Goal: Task Accomplishment & Management: Use online tool/utility

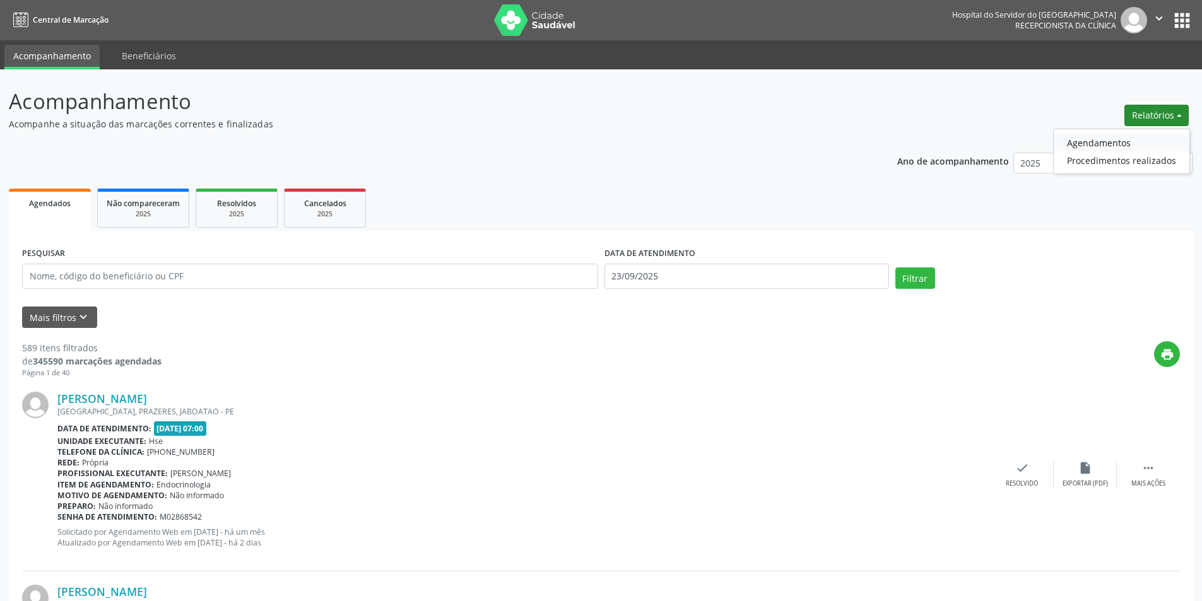
click at [1113, 140] on link "Agendamentos" at bounding box center [1122, 143] width 136 height 18
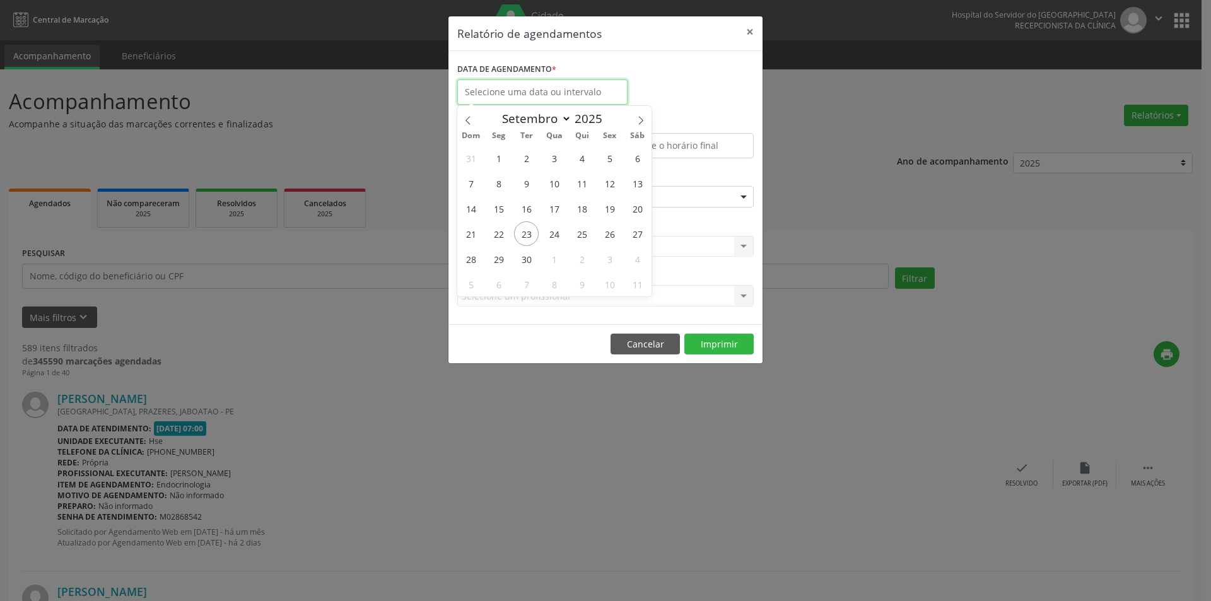
click at [525, 91] on input "text" at bounding box center [542, 91] width 170 height 25
click at [530, 234] on span "23" at bounding box center [526, 233] width 25 height 25
type input "23/09/2025"
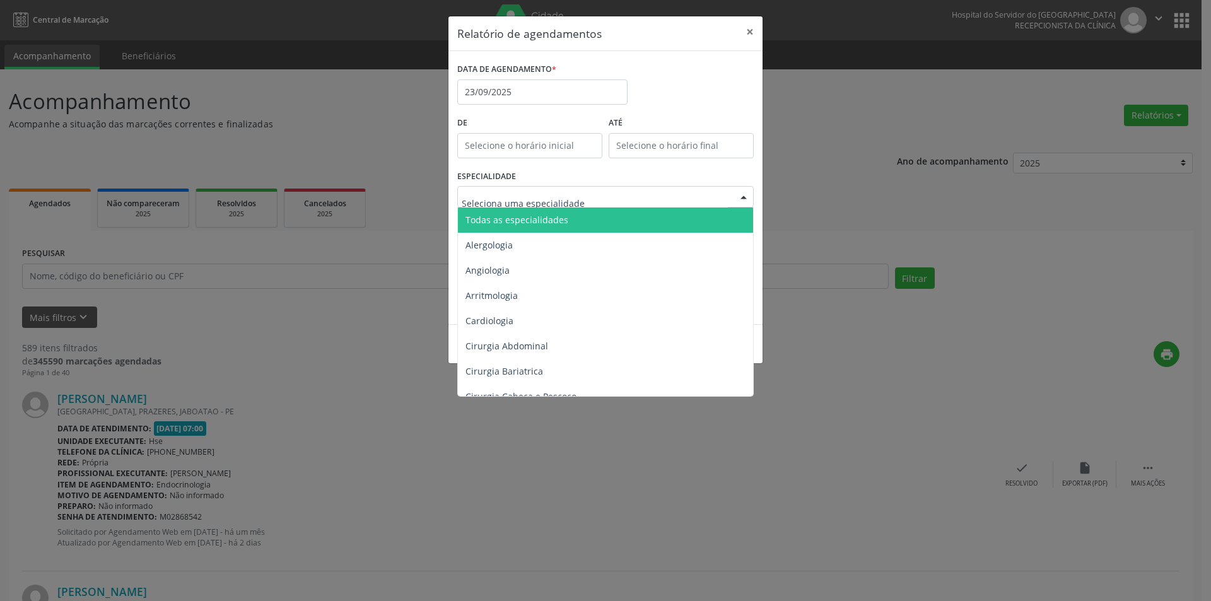
click at [551, 218] on span "Todas as especialidades" at bounding box center [517, 220] width 103 height 12
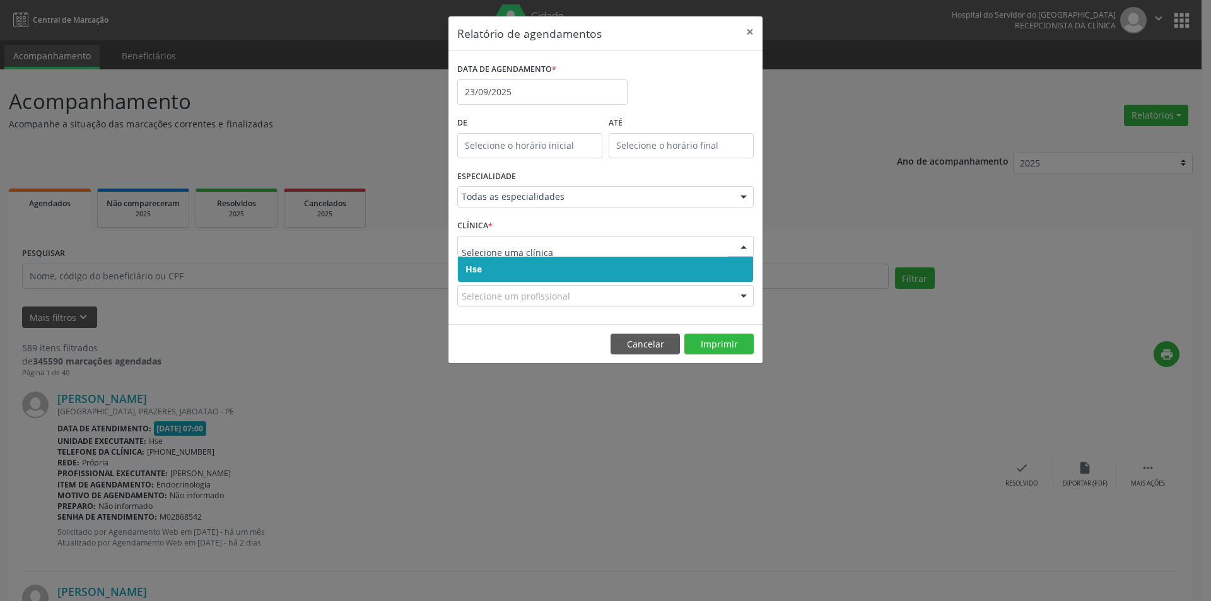
drag, startPoint x: 538, startPoint y: 266, endPoint x: 584, endPoint y: 377, distance: 120.2
click at [538, 267] on span "Hse" at bounding box center [605, 269] width 295 height 25
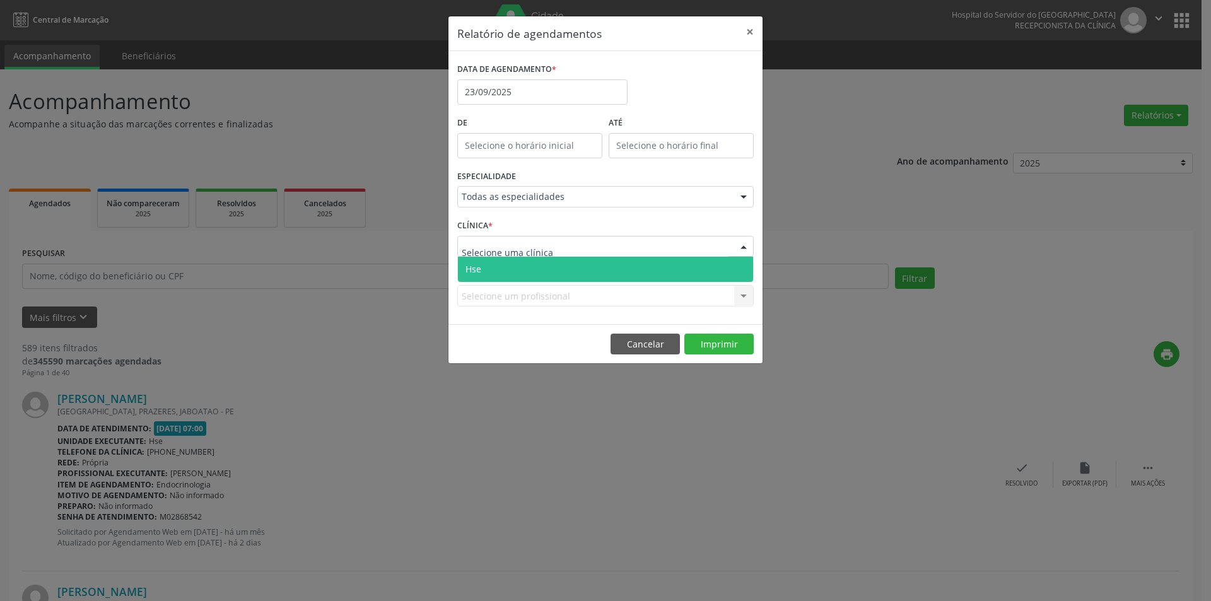
click at [551, 269] on span "Hse" at bounding box center [605, 269] width 295 height 25
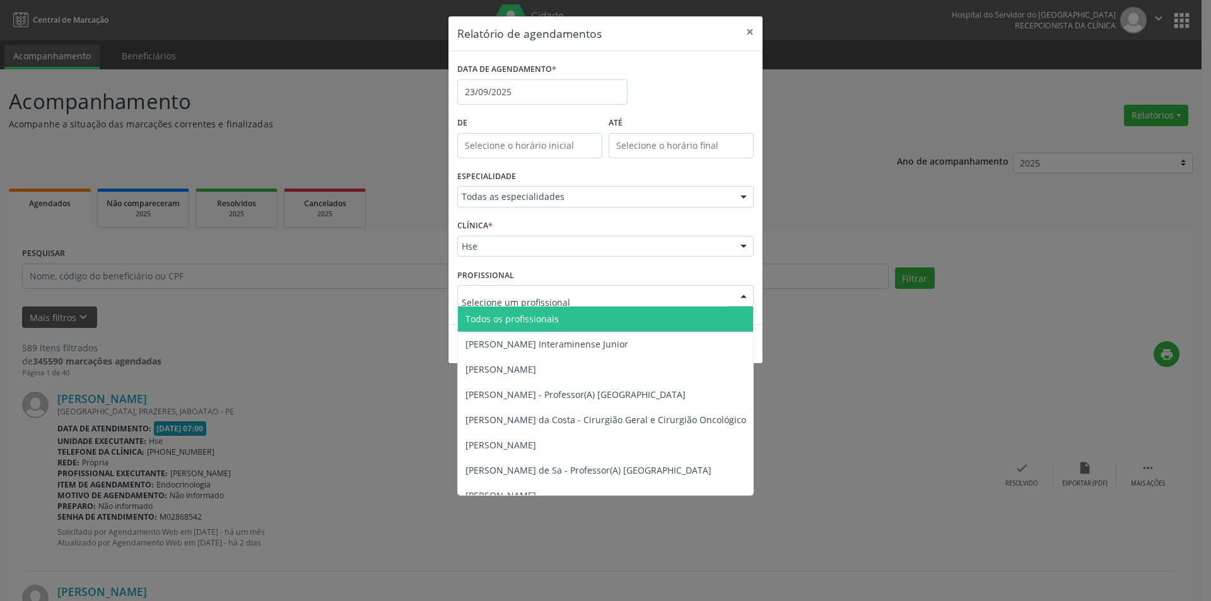
click at [510, 321] on span "Todos os profissionais" at bounding box center [512, 319] width 93 height 12
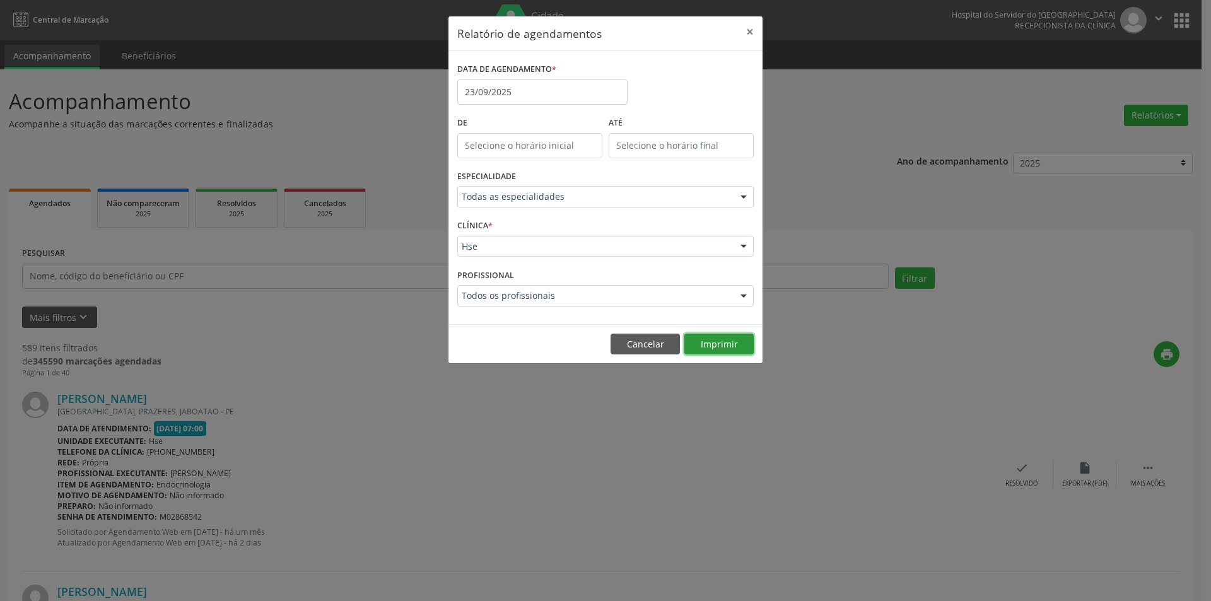
click at [728, 349] on button "Imprimir" at bounding box center [719, 344] width 69 height 21
click at [641, 351] on button "Cancelar" at bounding box center [645, 344] width 69 height 21
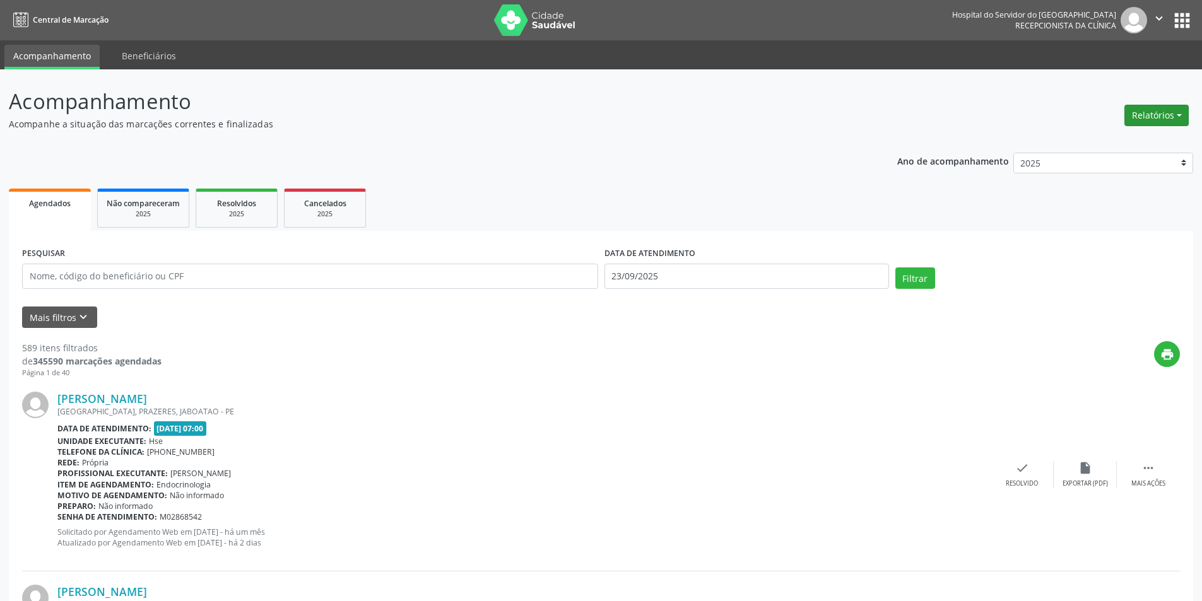
click at [1156, 121] on button "Relatórios" at bounding box center [1156, 115] width 64 height 21
click at [1120, 142] on link "Agendamentos" at bounding box center [1122, 143] width 136 height 18
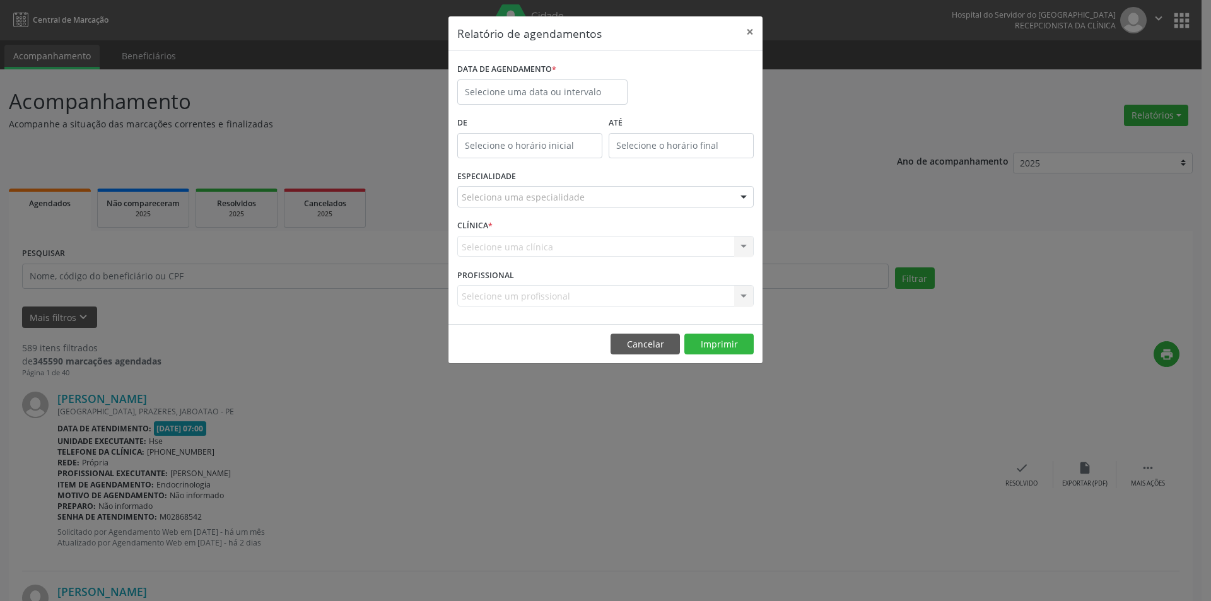
click at [372, 129] on div "Relatório de agendamentos × DATA DE AGENDAMENTO * De ATÉ ESPECIALIDADE Selecion…" at bounding box center [605, 300] width 1211 height 601
click at [640, 345] on button "Cancelar" at bounding box center [645, 344] width 69 height 21
